Goal: Information Seeking & Learning: Learn about a topic

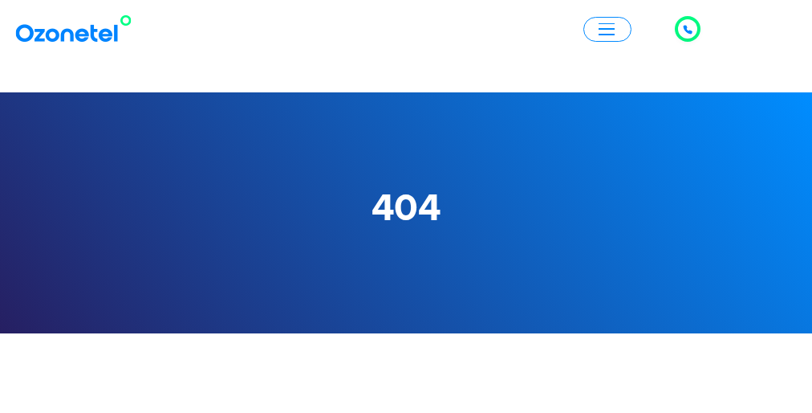
click at [406, 29] on div at bounding box center [298, 28] width 572 height 37
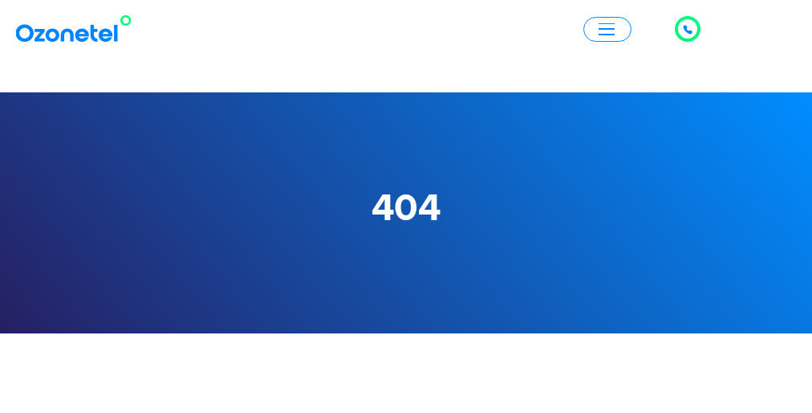
click at [406, 29] on div at bounding box center [298, 28] width 572 height 37
